Goal: Browse casually

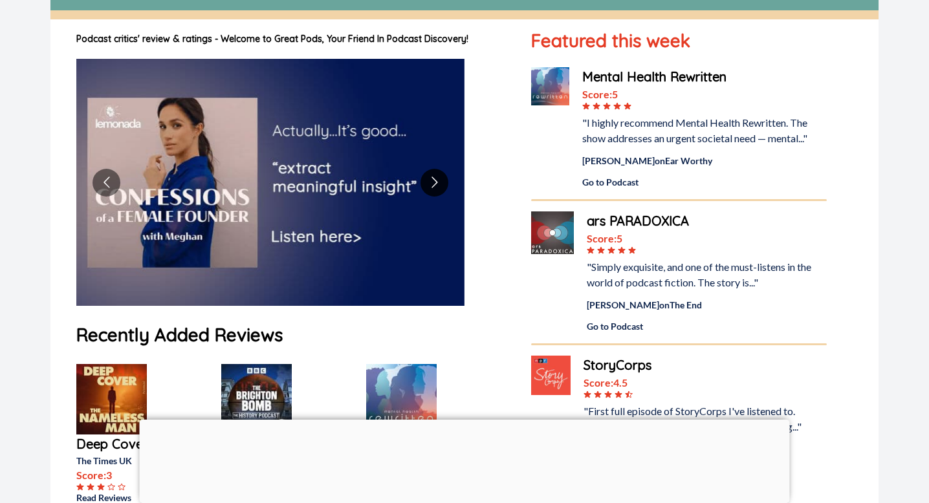
scroll to position [121, 0]
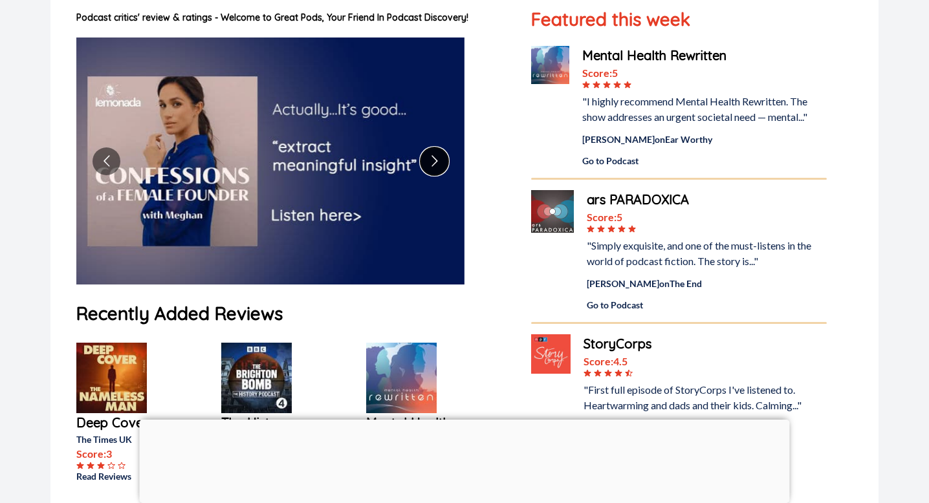
click at [441, 164] on button "Go to next slide" at bounding box center [434, 161] width 28 height 28
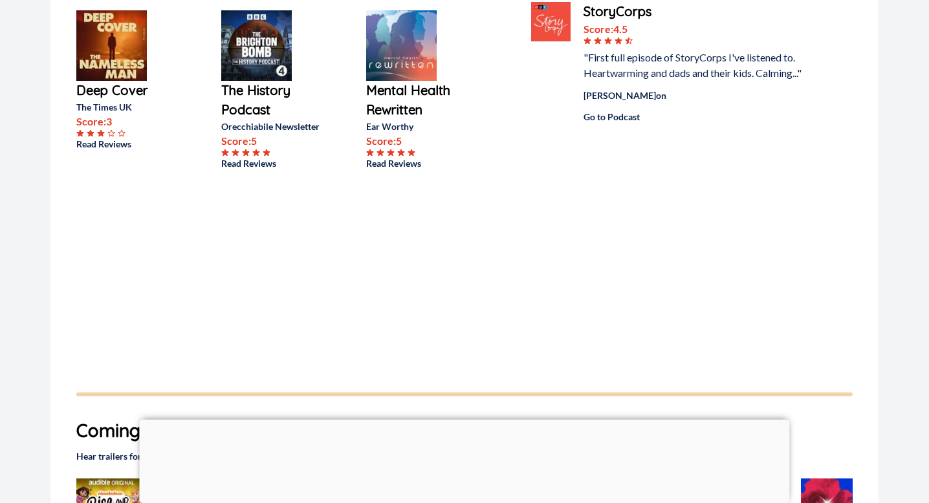
scroll to position [0, 0]
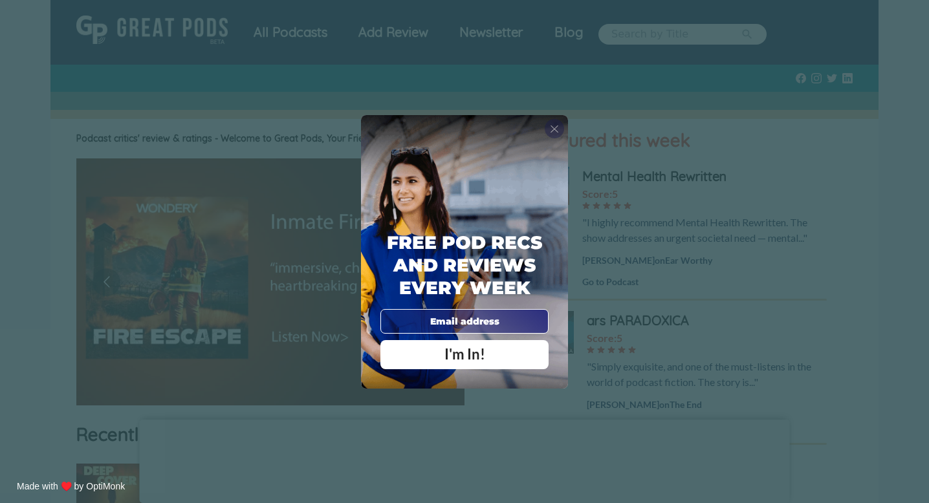
click at [558, 131] on span "X" at bounding box center [554, 128] width 9 height 13
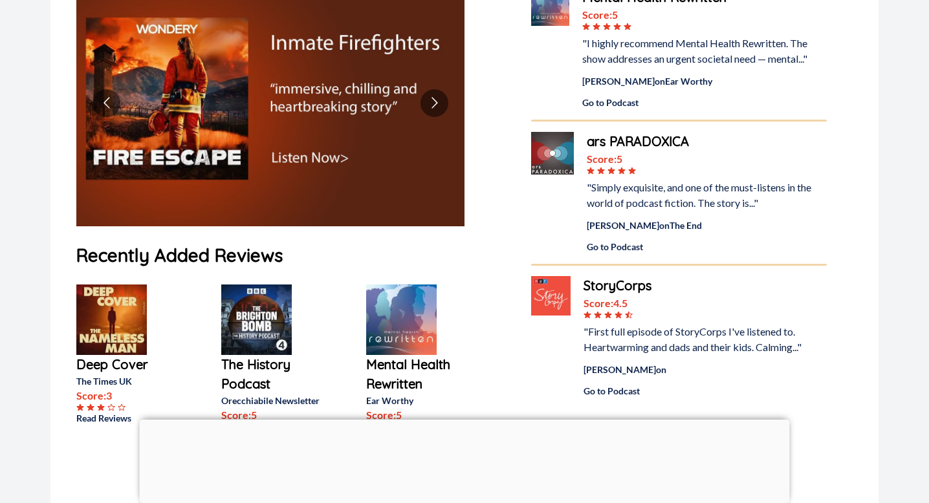
scroll to position [180, 0]
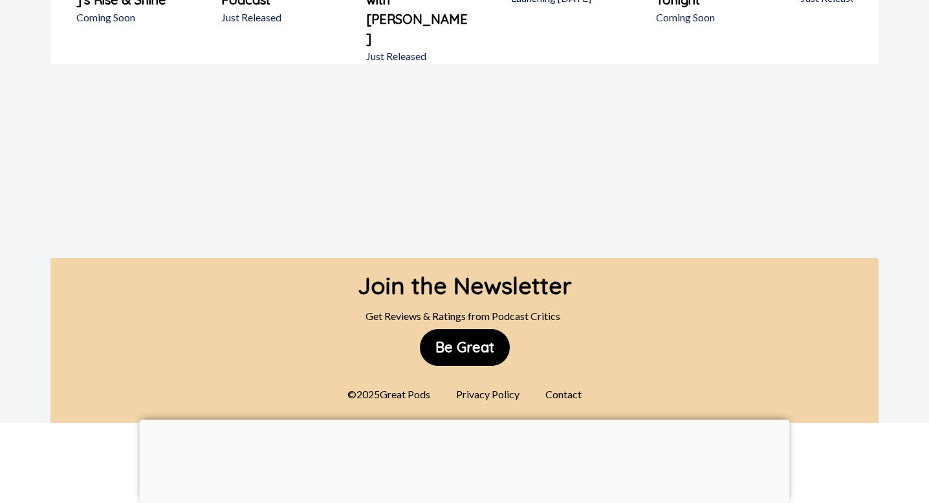
scroll to position [1024, 0]
